Goal: Learn about a topic: Learn about a topic

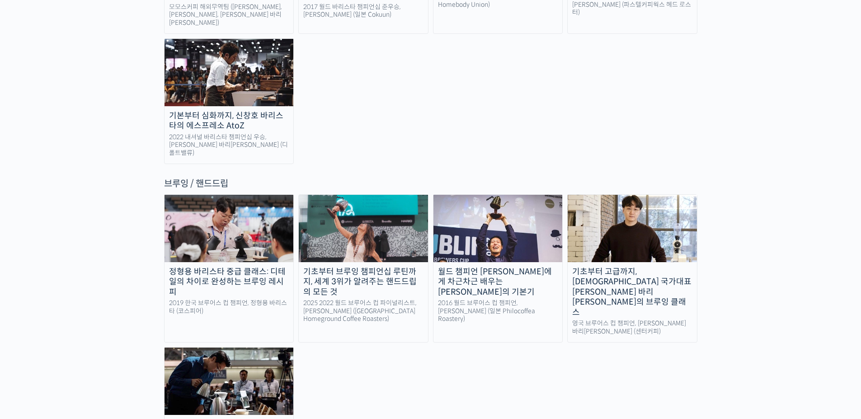
scroll to position [1402, 0]
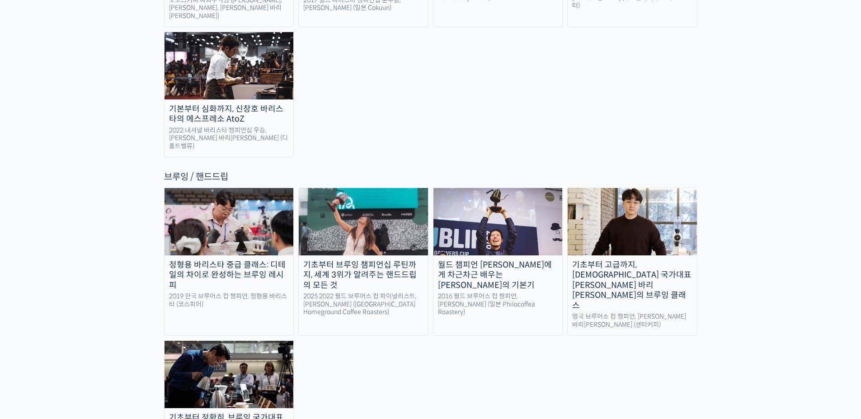
click at [485, 188] on img at bounding box center [498, 221] width 129 height 67
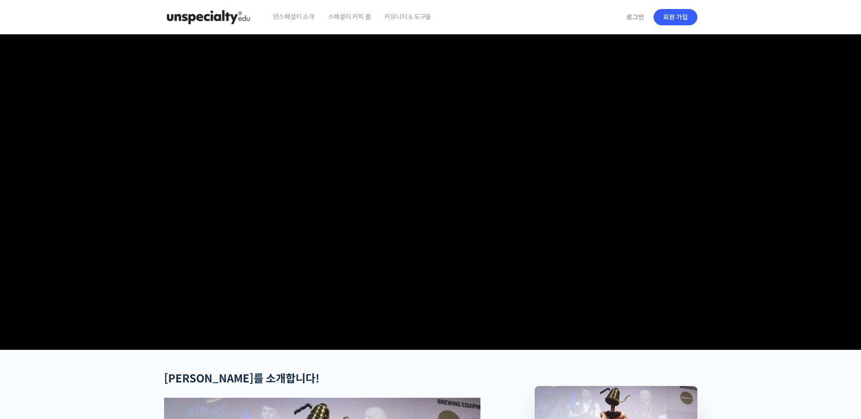
click at [589, 261] on video at bounding box center [431, 190] width 534 height 312
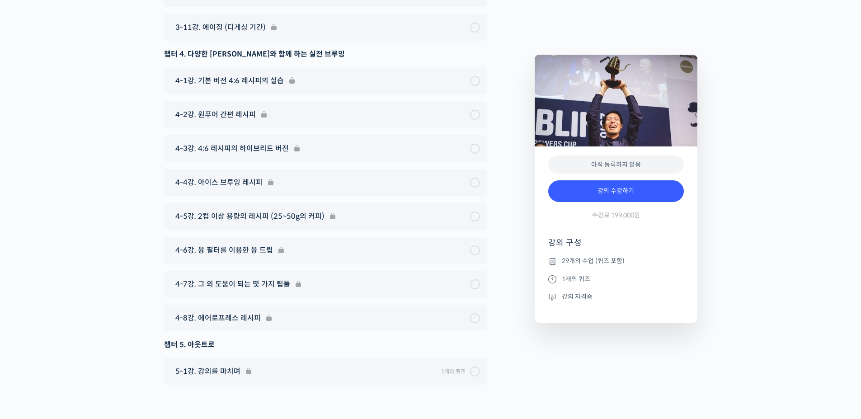
scroll to position [4567, 0]
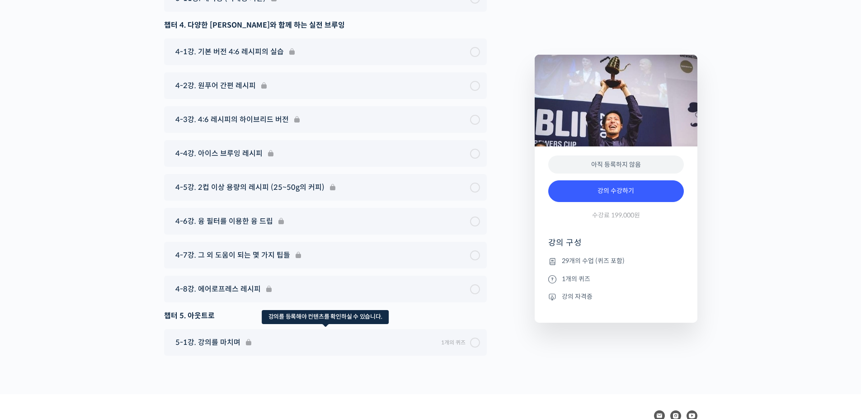
click at [475, 337] on div "5-1강. 강의를 마치며 1개의 퀴즈 Expand 수업 구성 복습 퀴즈" at bounding box center [325, 342] width 323 height 27
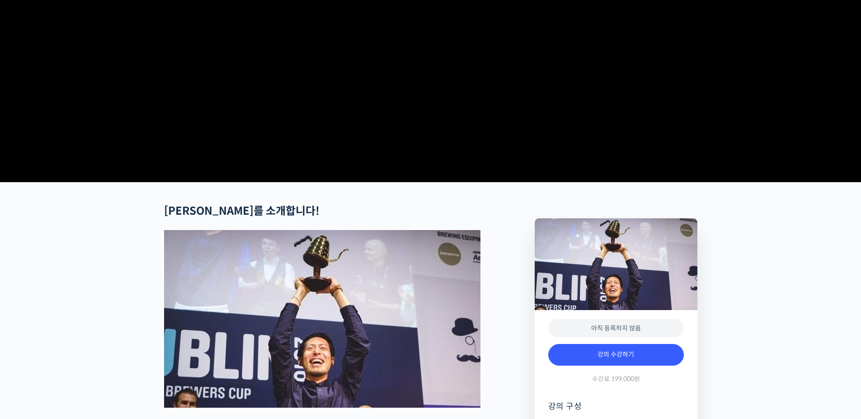
scroll to position [0, 0]
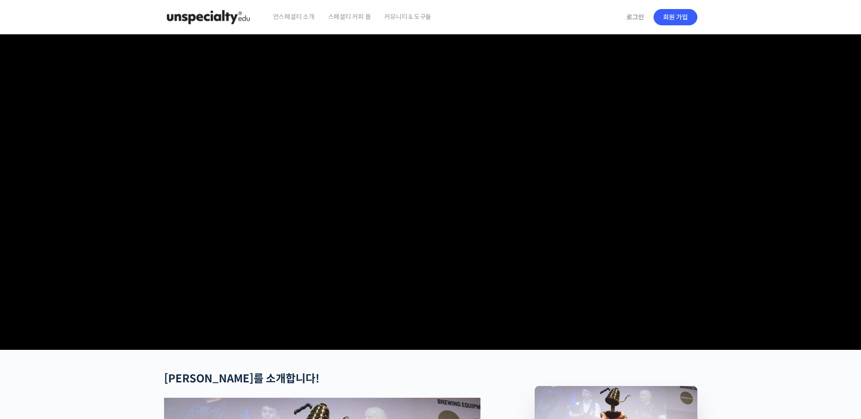
click at [352, 14] on span "스페셜티 커피 몰" at bounding box center [349, 17] width 43 height 34
